Goal: Task Accomplishment & Management: Use online tool/utility

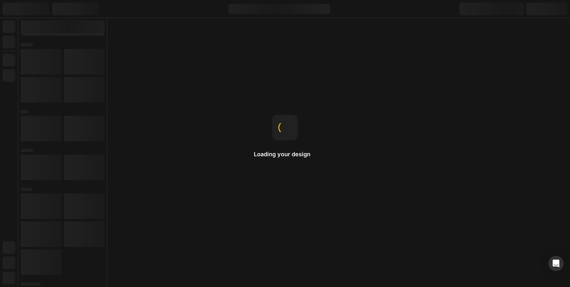
click at [282, 168] on div "Loading your design" at bounding box center [285, 143] width 62 height 57
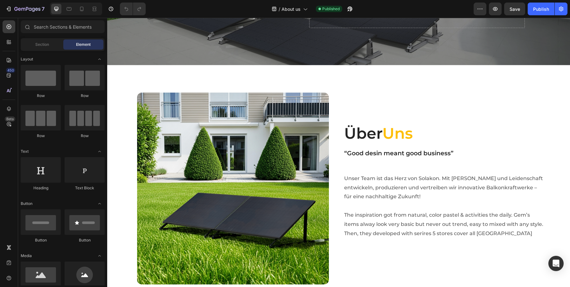
scroll to position [91, 0]
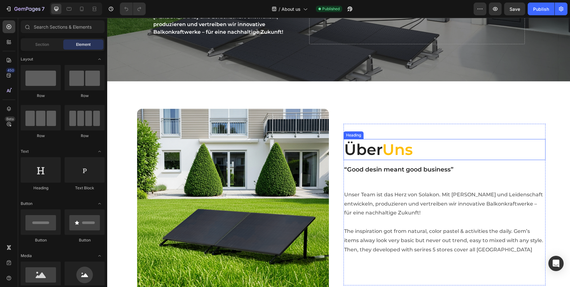
click at [362, 152] on h2 "Über Uns" at bounding box center [445, 149] width 202 height 21
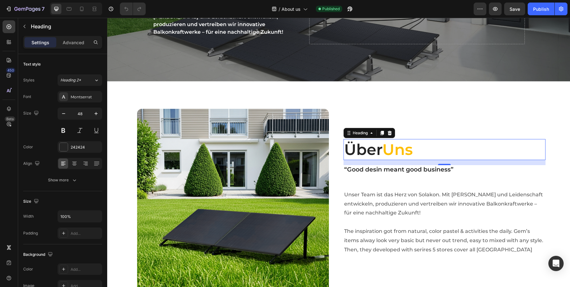
click at [362, 152] on p "Über Uns" at bounding box center [444, 150] width 201 height 20
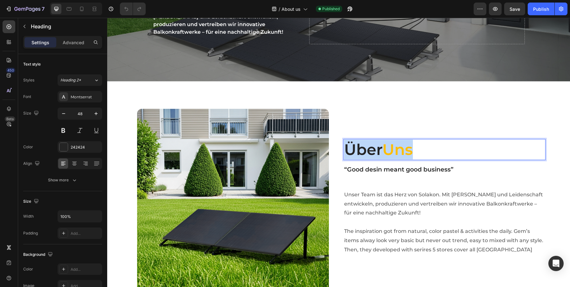
click at [362, 152] on p "Über Uns" at bounding box center [444, 150] width 201 height 20
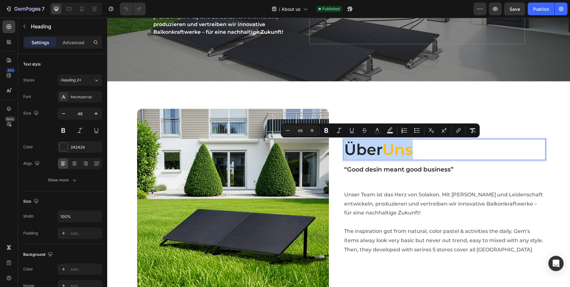
scroll to position [71, 0]
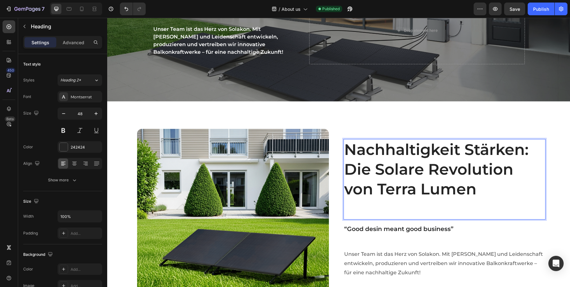
click at [393, 209] on p "Nachhaltigkeit Stärken: Die Solare Revolution von Terra Lumen" at bounding box center [444, 180] width 201 height 80
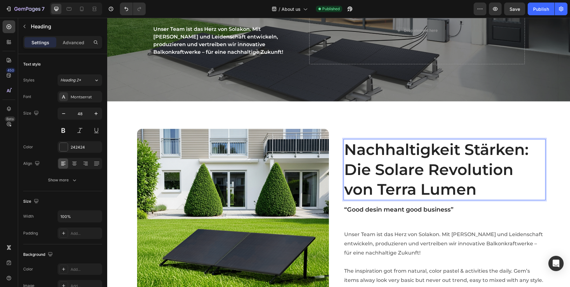
scroll to position [71, 0]
click at [393, 182] on p "Nachhaltigkeit Stärken: Die Solare Revolution von Terra Lumen" at bounding box center [444, 169] width 201 height 60
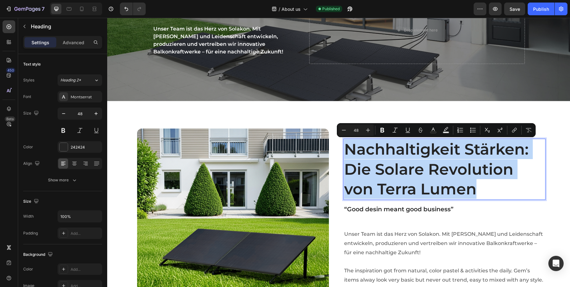
click at [484, 193] on p "Nachhaltigkeit Stärken: Die Solare Revolution von Terra Lumen" at bounding box center [444, 169] width 201 height 60
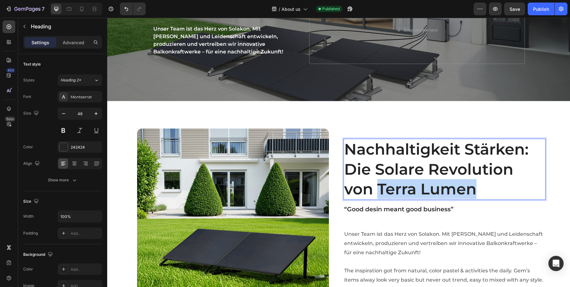
drag, startPoint x: 380, startPoint y: 185, endPoint x: 487, endPoint y: 195, distance: 107.4
click at [487, 195] on p "Nachhaltigkeit Stärken: Die Solare Revolution von Terra Lumen" at bounding box center [444, 169] width 201 height 60
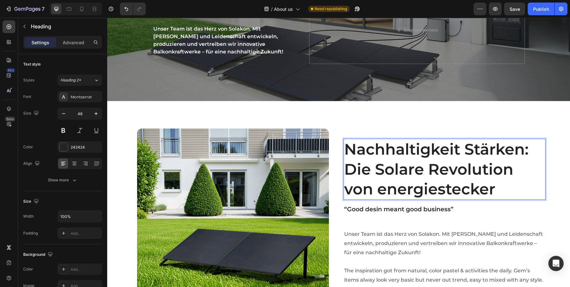
click at [387, 188] on p "Nachhaltigkeit Stärken: Die Solare Revolution von energiestecker" at bounding box center [444, 169] width 201 height 60
click at [435, 183] on p "Nachhaltigkeit Stärken: Die Solare Revolution von Energiestecker" at bounding box center [444, 169] width 201 height 60
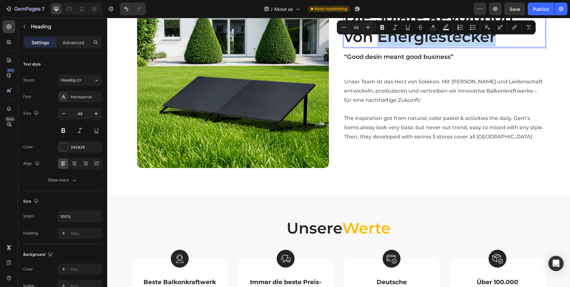
scroll to position [291, 0]
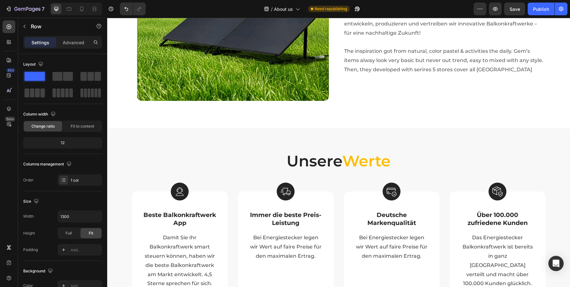
click at [435, 183] on div "Unsere Werte Heading" at bounding box center [339, 169] width 414 height 36
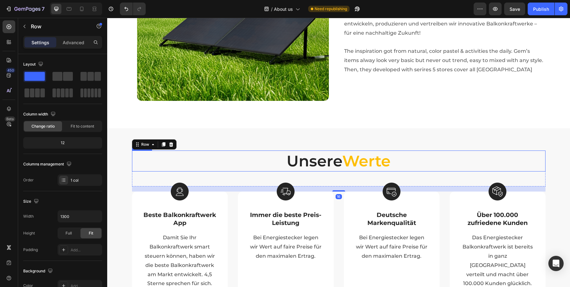
click at [356, 166] on span "Werte" at bounding box center [367, 161] width 48 height 18
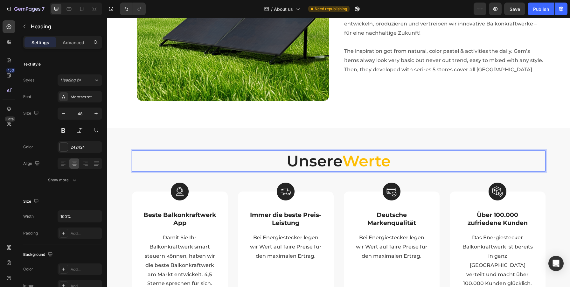
click at [368, 159] on span "Werte" at bounding box center [367, 161] width 48 height 18
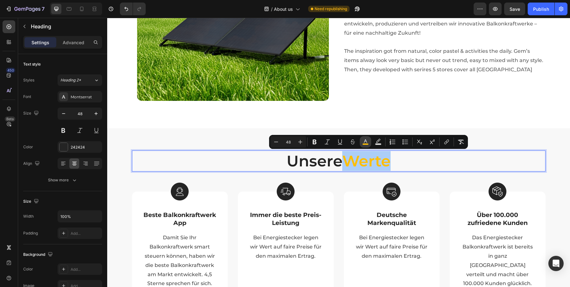
click at [364, 146] on button "color" at bounding box center [365, 141] width 11 height 11
type input "FEBE04"
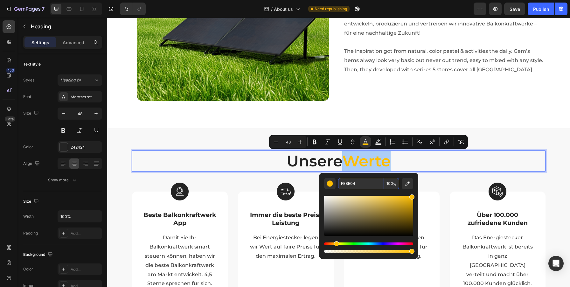
click at [349, 181] on input "FEBE04" at bounding box center [361, 183] width 46 height 11
click at [496, 124] on div "Image Row Nachhaltigkeit Stärken: Die Solare Revolution von Energiestecker Head…" at bounding box center [338, 5] width 463 height 247
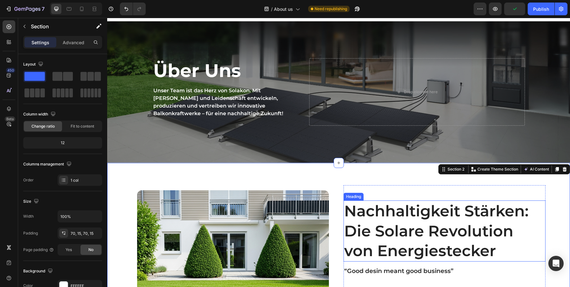
scroll to position [57, 0]
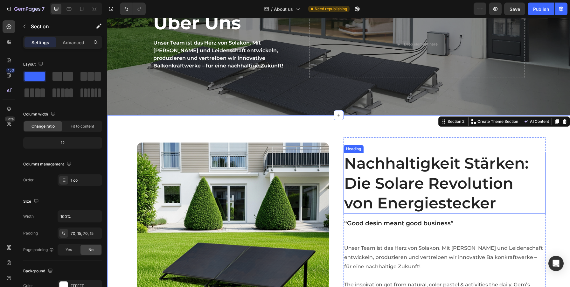
click at [429, 200] on p "Nachhaltigkeit Stärken: Die Solare Revolution von Energiestecker" at bounding box center [444, 183] width 201 height 60
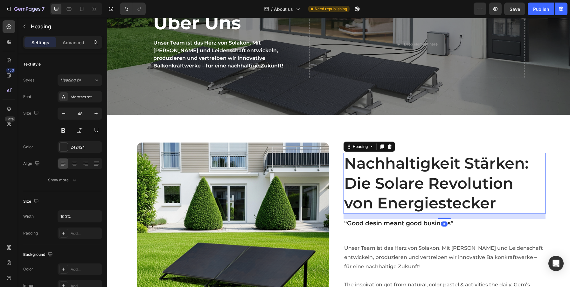
click at [394, 203] on p "Nachhaltigkeit Stärken: Die Solare Revolution von Energiestecker" at bounding box center [444, 183] width 201 height 60
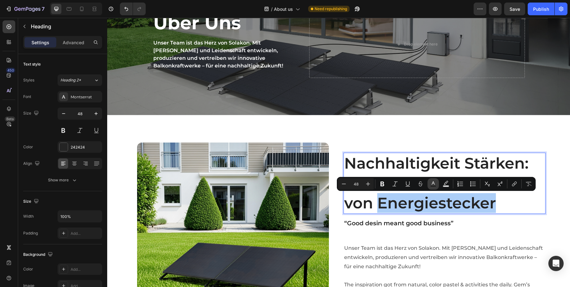
click at [434, 185] on icon "Editor contextual toolbar" at bounding box center [433, 184] width 6 height 6
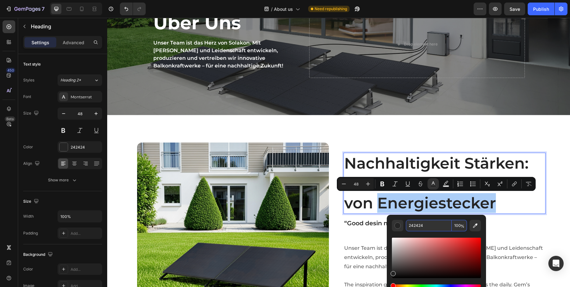
click at [416, 225] on input "242424" at bounding box center [429, 225] width 46 height 11
paste input "FEBE0"
type input "FEBE04"
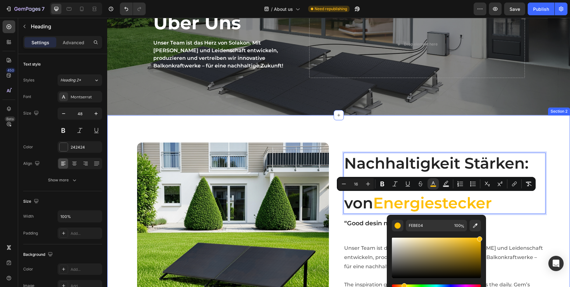
click at [555, 203] on div "Image Row Nachhaltigkeit Stärken: Die Solare Revolution von Energiestecker Head…" at bounding box center [339, 239] width 454 height 202
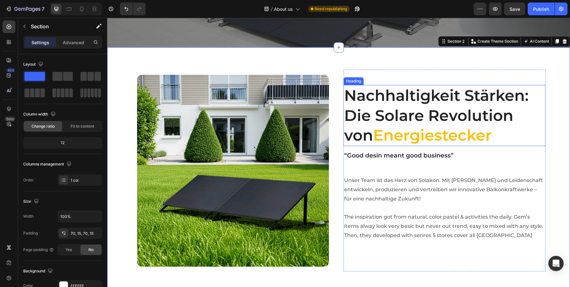
scroll to position [152, 0]
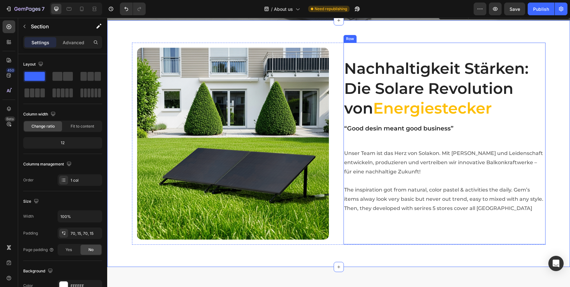
click at [439, 142] on div "Nachhaltigkeit Stärken: Die Solare Revolution von Energiestecker Heading “Good …" at bounding box center [445, 143] width 202 height 171
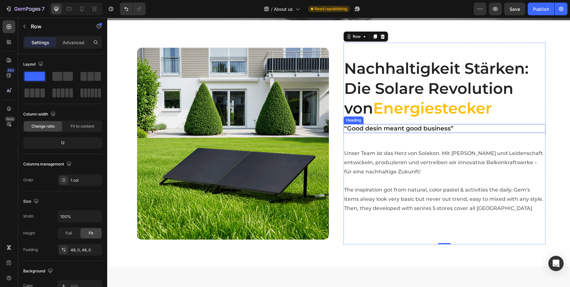
click at [410, 128] on p "“Good desin meant good business”" at bounding box center [444, 129] width 201 height 8
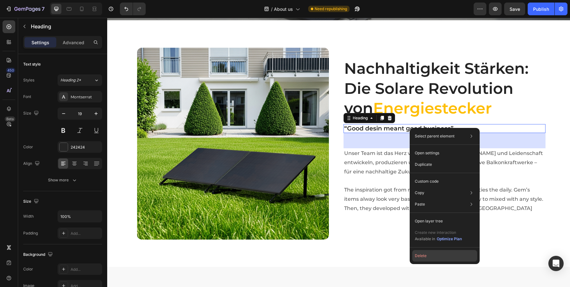
click at [418, 255] on button "Delete" at bounding box center [445, 255] width 65 height 11
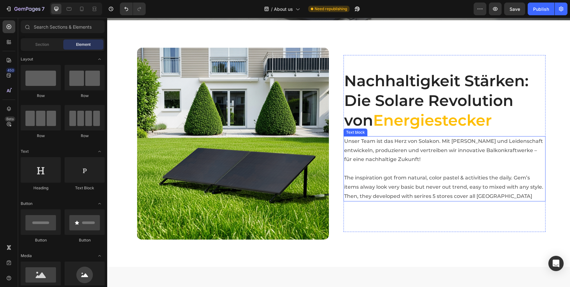
click at [371, 174] on p "Unser Team ist das Herz von Solakon. Mit [PERSON_NAME] und Leidenschaft entwick…" at bounding box center [444, 169] width 201 height 64
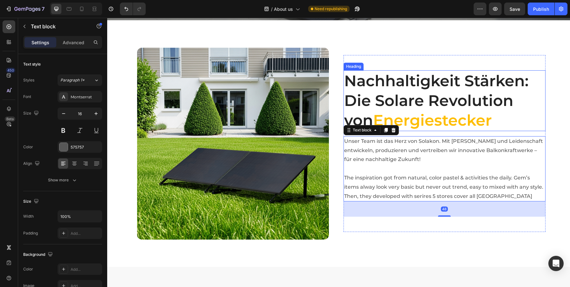
click at [444, 125] on span "Energiestecker" at bounding box center [432, 120] width 119 height 18
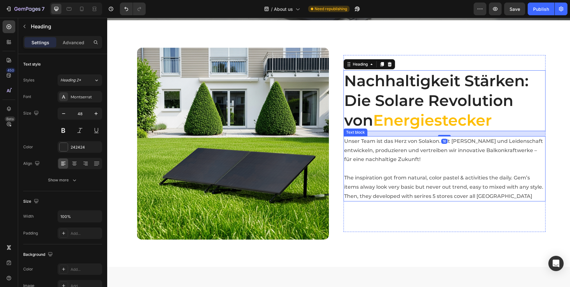
click at [396, 162] on p "Unser Team ist das Herz von Solakon. Mit [PERSON_NAME] und Leidenschaft entwick…" at bounding box center [444, 169] width 201 height 64
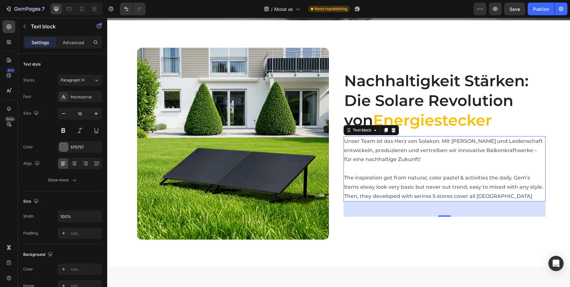
click at [376, 163] on p "Unser Team ist das Herz von Solakon. Mit [PERSON_NAME] und Leidenschaft entwick…" at bounding box center [444, 169] width 201 height 64
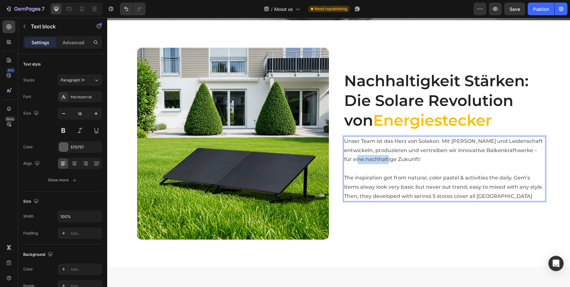
click at [376, 163] on p "Unser Team ist das Herz von Solakon. Mit [PERSON_NAME] und Leidenschaft entwick…" at bounding box center [444, 169] width 201 height 64
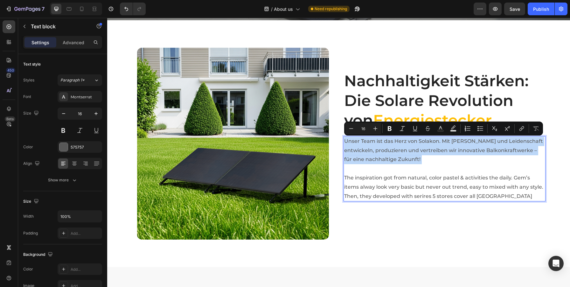
click at [387, 178] on p "Unser Team ist das Herz von Solakon. Mit [PERSON_NAME] und Leidenschaft entwick…" at bounding box center [444, 169] width 201 height 64
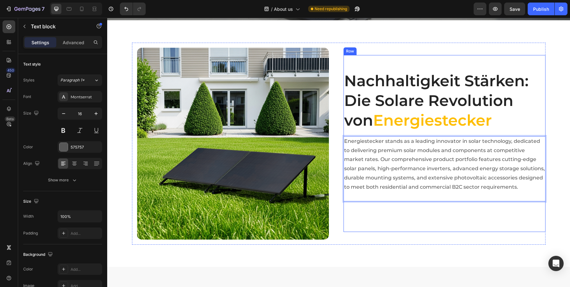
scroll to position [157, 0]
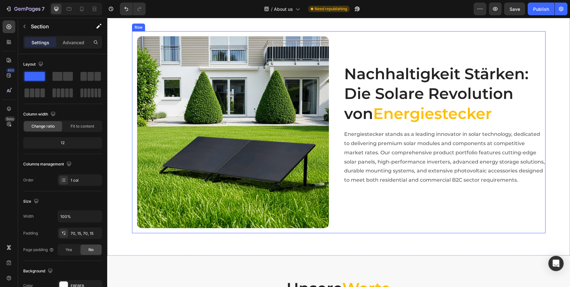
scroll to position [166, 0]
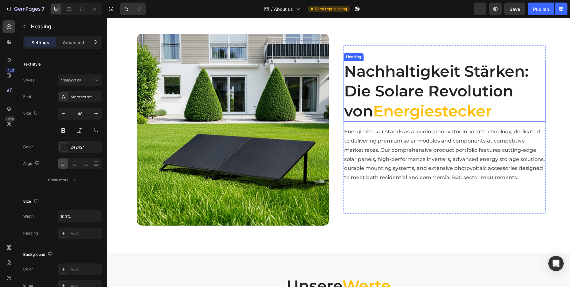
click at [504, 94] on p "Nachhaltigkeit Stärken: Die Solare Revolution von Energiestecker" at bounding box center [444, 91] width 201 height 60
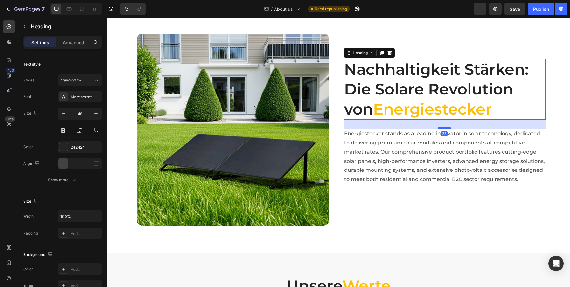
click at [445, 129] on div "Nachhaltigkeit Stärken: Die Solare Revolution von Energiestecker Heading 28 Ene…" at bounding box center [445, 129] width 202 height 141
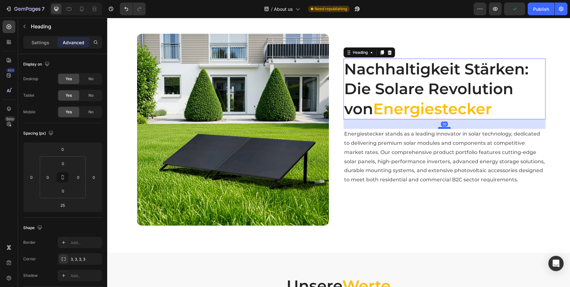
click at [445, 128] on div at bounding box center [444, 128] width 13 height 2
type input "29"
click at [476, 206] on div "Nachhaltigkeit Stärken: Die Solare Revolution von Energiestecker Heading 29 Ene…" at bounding box center [445, 130] width 202 height 172
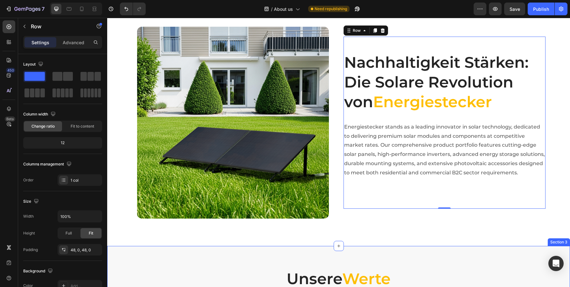
scroll to position [217, 0]
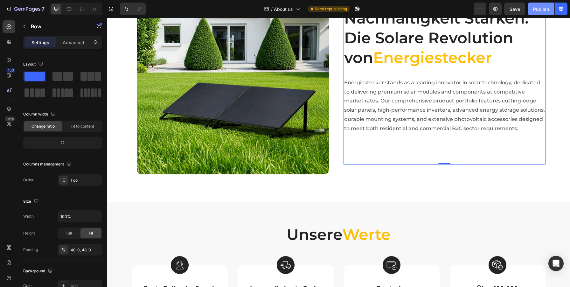
click at [544, 9] on div "Publish" at bounding box center [542, 9] width 16 height 7
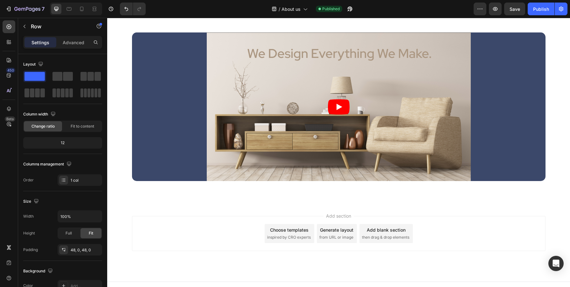
scroll to position [1271, 0]
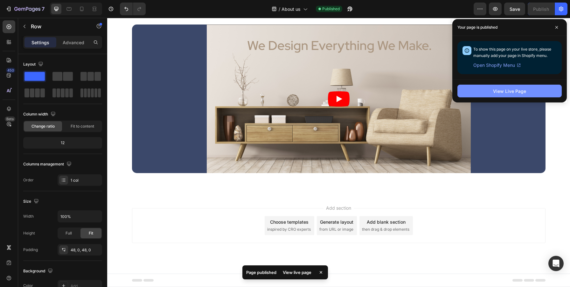
click at [506, 89] on div "View Live Page" at bounding box center [509, 91] width 33 height 7
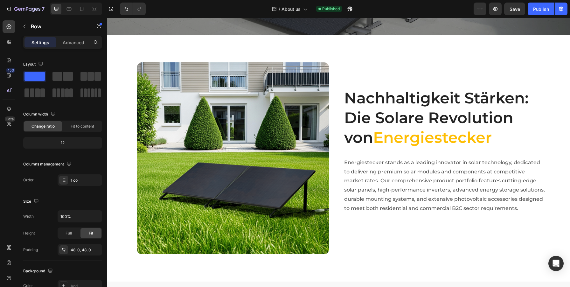
scroll to position [0, 0]
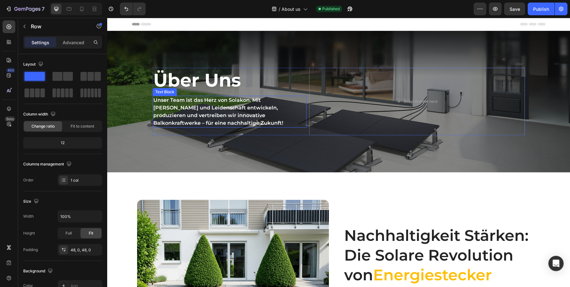
click at [239, 116] on p "Unser Team ist das Herz von Solakon. Mit [PERSON_NAME] und Leidenschaft entwick…" at bounding box center [229, 111] width 153 height 31
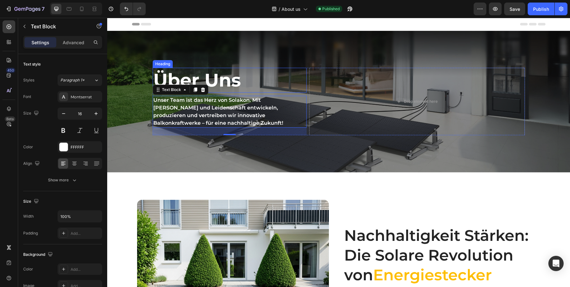
click at [220, 83] on h2 "Über Uns" at bounding box center [230, 80] width 154 height 25
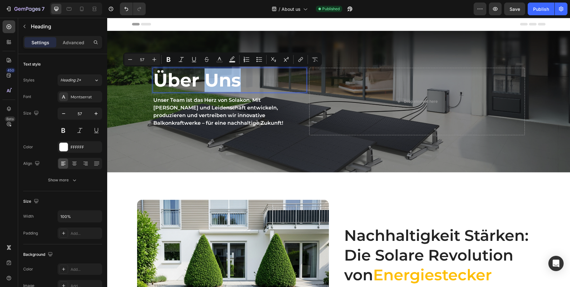
click at [256, 84] on p "Über Uns" at bounding box center [229, 80] width 153 height 24
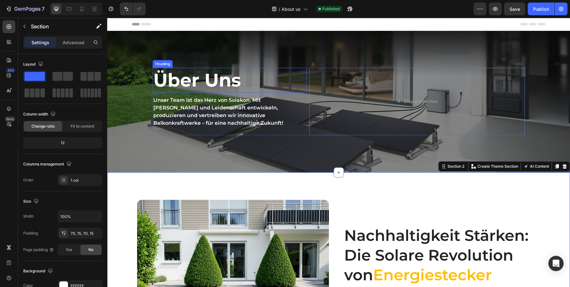
click at [271, 77] on p "Über Uns" at bounding box center [229, 80] width 153 height 24
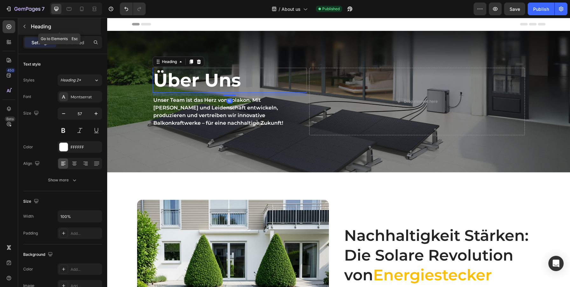
click at [25, 23] on button "button" at bounding box center [24, 26] width 10 height 10
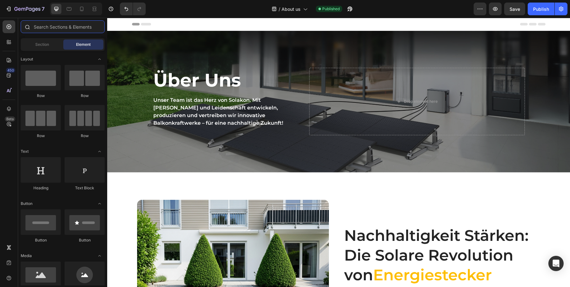
click at [45, 26] on input "text" at bounding box center [63, 26] width 84 height 13
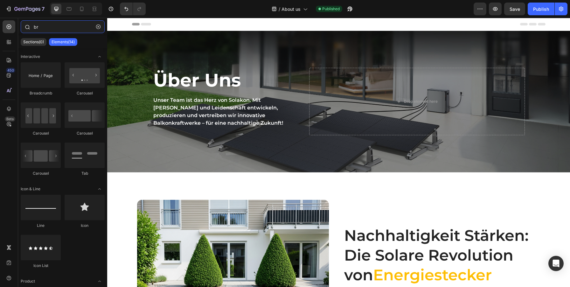
type input "b"
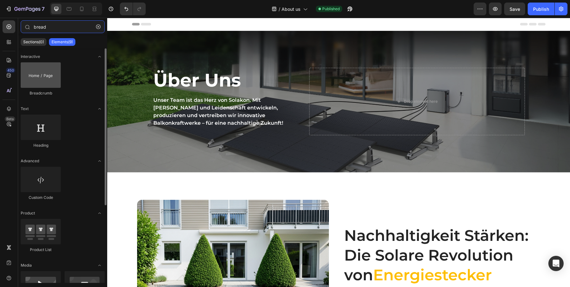
type input "bread"
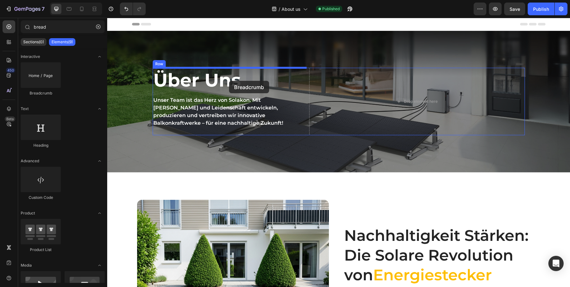
drag, startPoint x: 141, startPoint y: 97, endPoint x: 229, endPoint y: 80, distance: 89.3
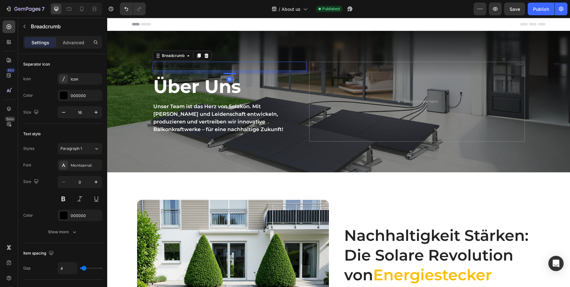
click at [225, 69] on nav "Home About us" at bounding box center [230, 66] width 154 height 9
click at [61, 97] on div at bounding box center [64, 95] width 8 height 8
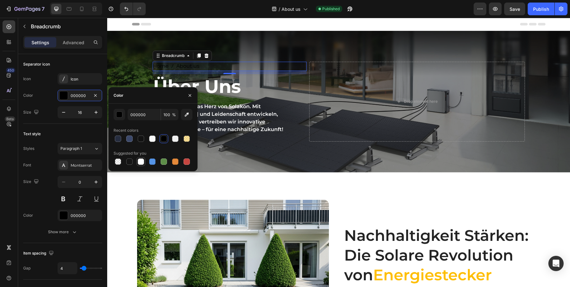
click at [143, 164] on div at bounding box center [141, 162] width 6 height 6
type input "FFFFFF"
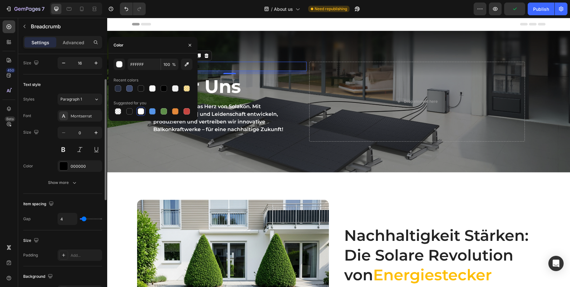
scroll to position [51, 0]
click at [65, 165] on div at bounding box center [64, 164] width 8 height 8
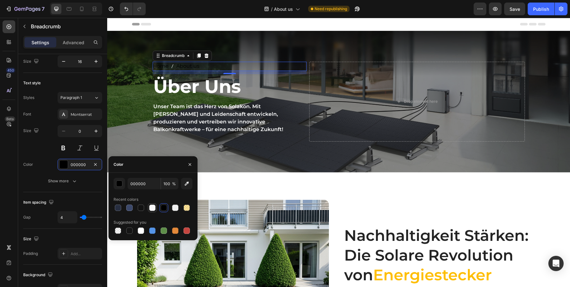
click at [154, 208] on div at bounding box center [152, 208] width 6 height 6
type input "F8F8F8"
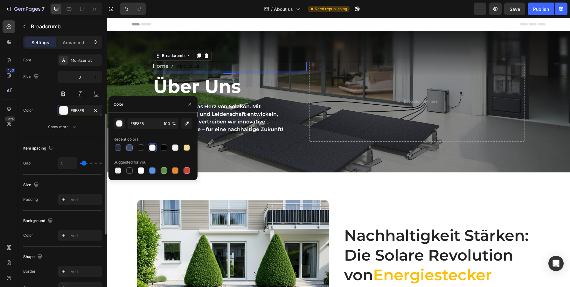
scroll to position [111, 0]
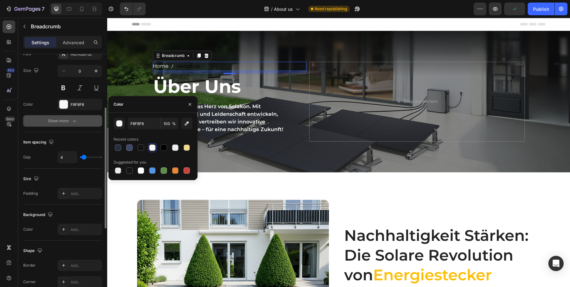
click at [74, 122] on icon "button" at bounding box center [74, 121] width 6 height 6
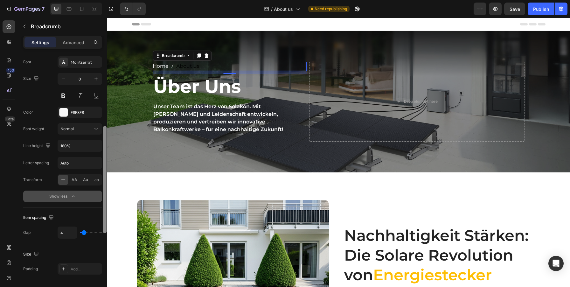
scroll to position [68, 0]
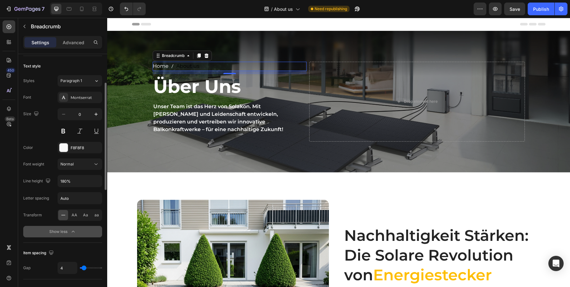
click at [180, 67] on span "About us" at bounding box center [187, 66] width 23 height 9
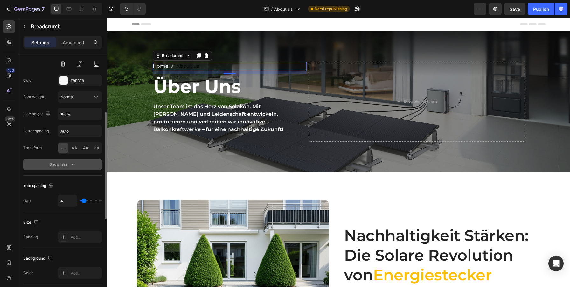
scroll to position [135, 0]
click at [99, 98] on icon at bounding box center [96, 97] width 6 height 6
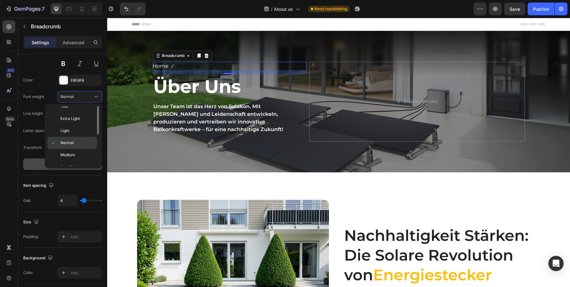
scroll to position [13, 0]
click at [69, 161] on span "Semi Bold" at bounding box center [69, 160] width 18 height 6
type input "1"
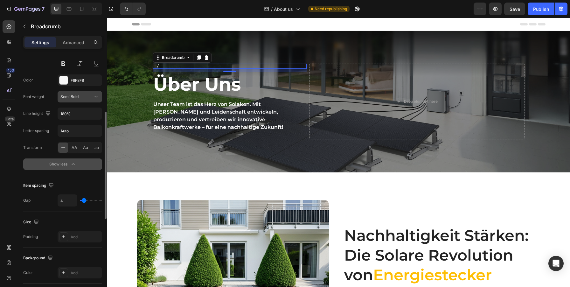
click at [95, 95] on icon at bounding box center [96, 97] width 6 height 6
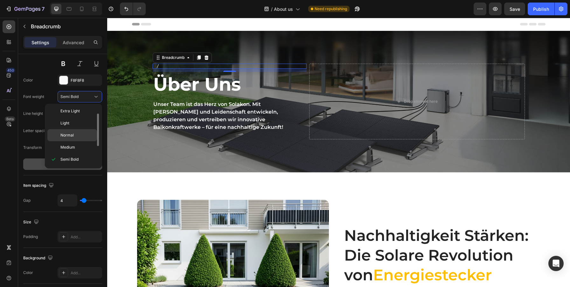
click at [67, 136] on span "Normal" at bounding box center [66, 135] width 13 height 6
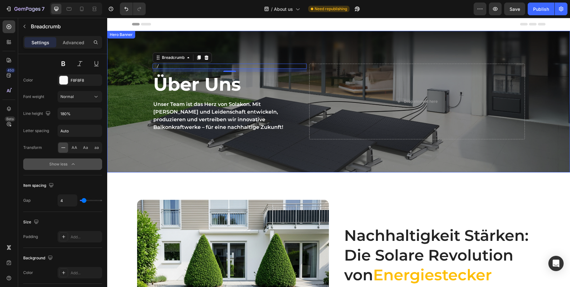
click at [190, 161] on div "Overlay" at bounding box center [338, 102] width 463 height 142
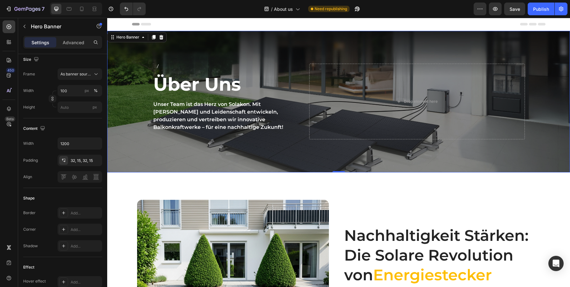
scroll to position [0, 0]
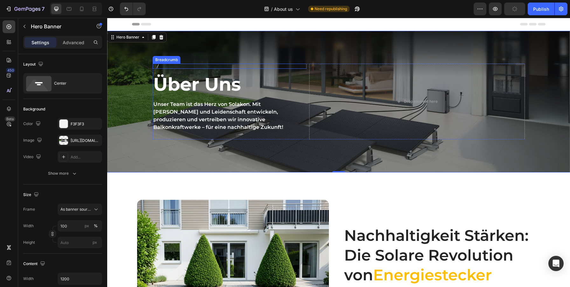
click at [183, 66] on nav "Home About us" at bounding box center [230, 66] width 154 height 5
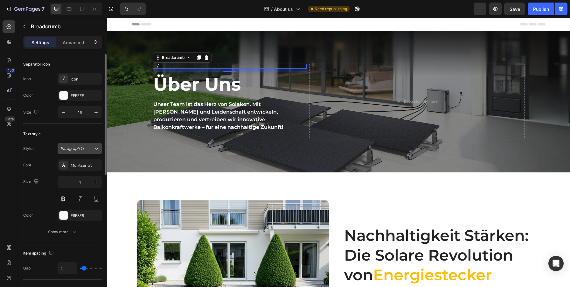
click at [94, 151] on icon at bounding box center [96, 148] width 5 height 6
click at [53, 139] on div "Text style" at bounding box center [62, 134] width 79 height 10
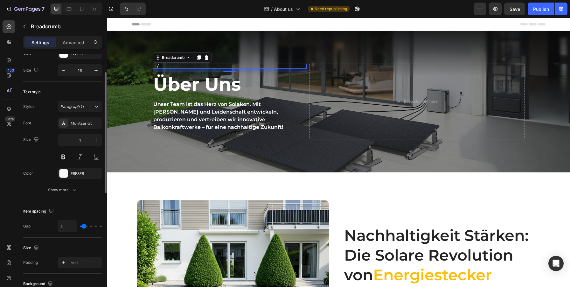
scroll to position [42, 0]
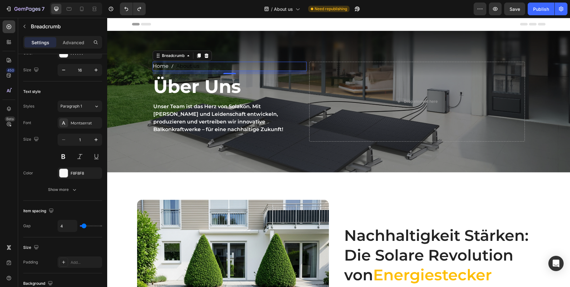
click at [183, 67] on span "About us" at bounding box center [187, 66] width 23 height 9
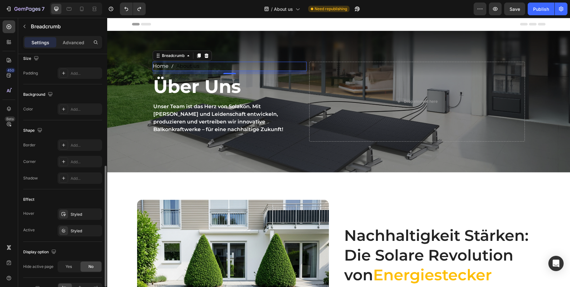
scroll to position [269, 0]
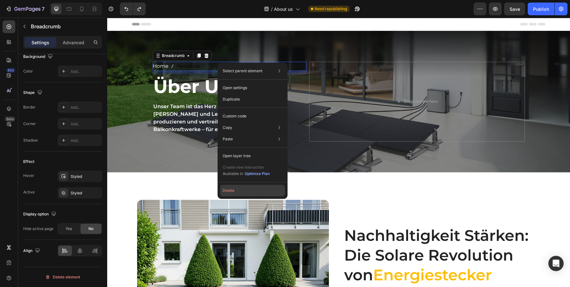
click at [252, 193] on button "Delete" at bounding box center [252, 190] width 65 height 11
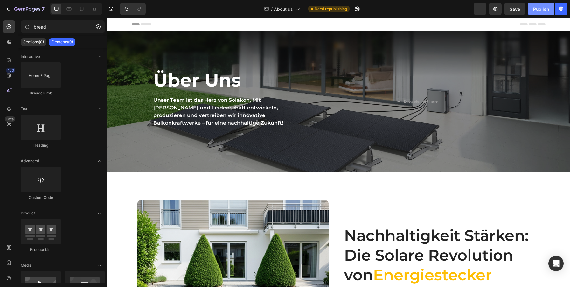
click at [538, 7] on div "Publish" at bounding box center [542, 9] width 16 height 7
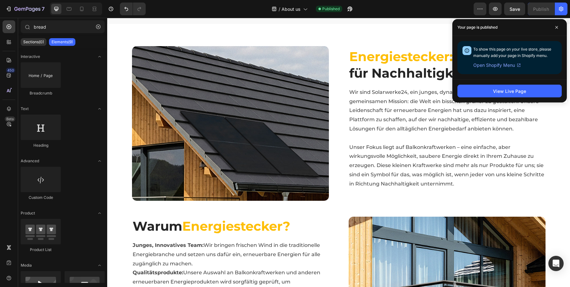
scroll to position [1271, 0]
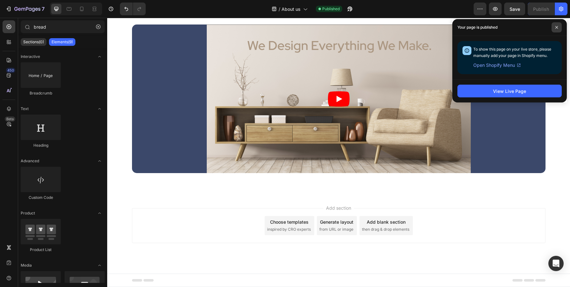
click at [558, 27] on icon at bounding box center [557, 27] width 3 height 3
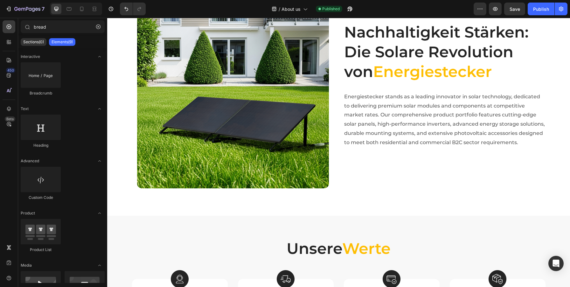
scroll to position [0, 0]
